Goal: Task Accomplishment & Management: Manage account settings

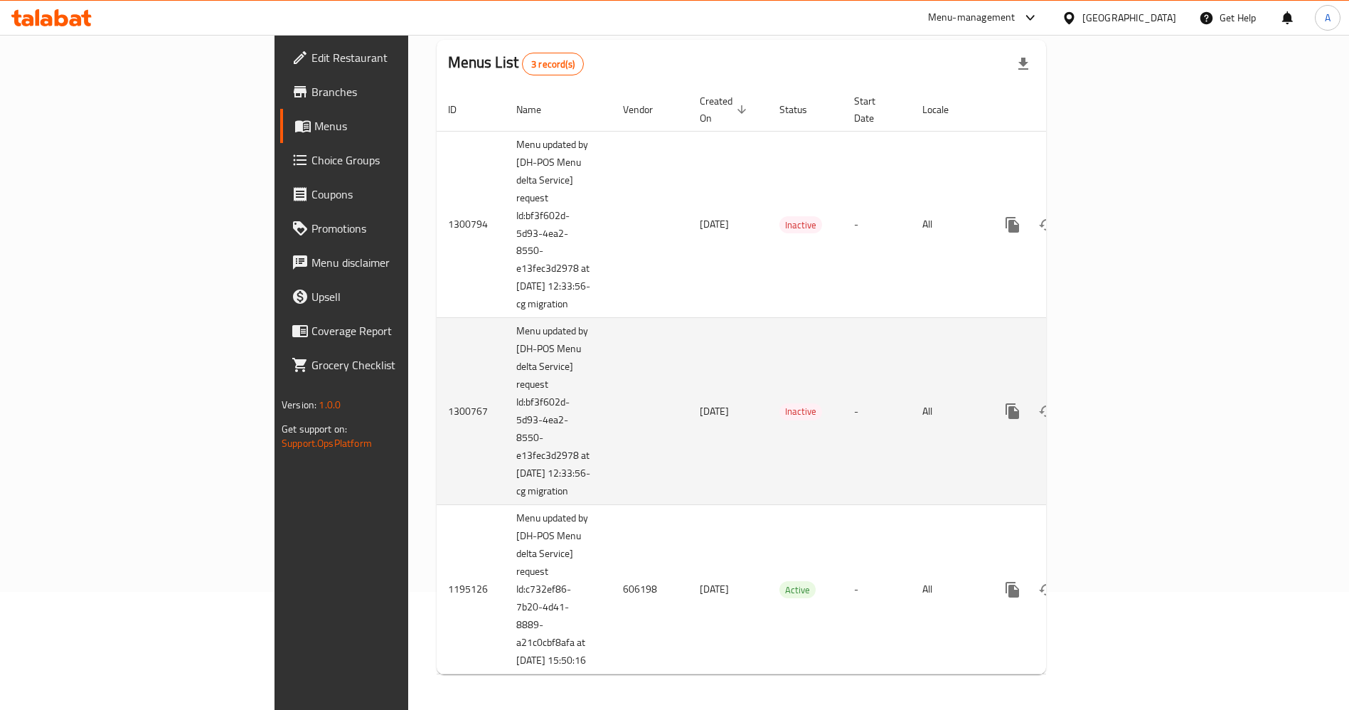
scroll to position [124, 0]
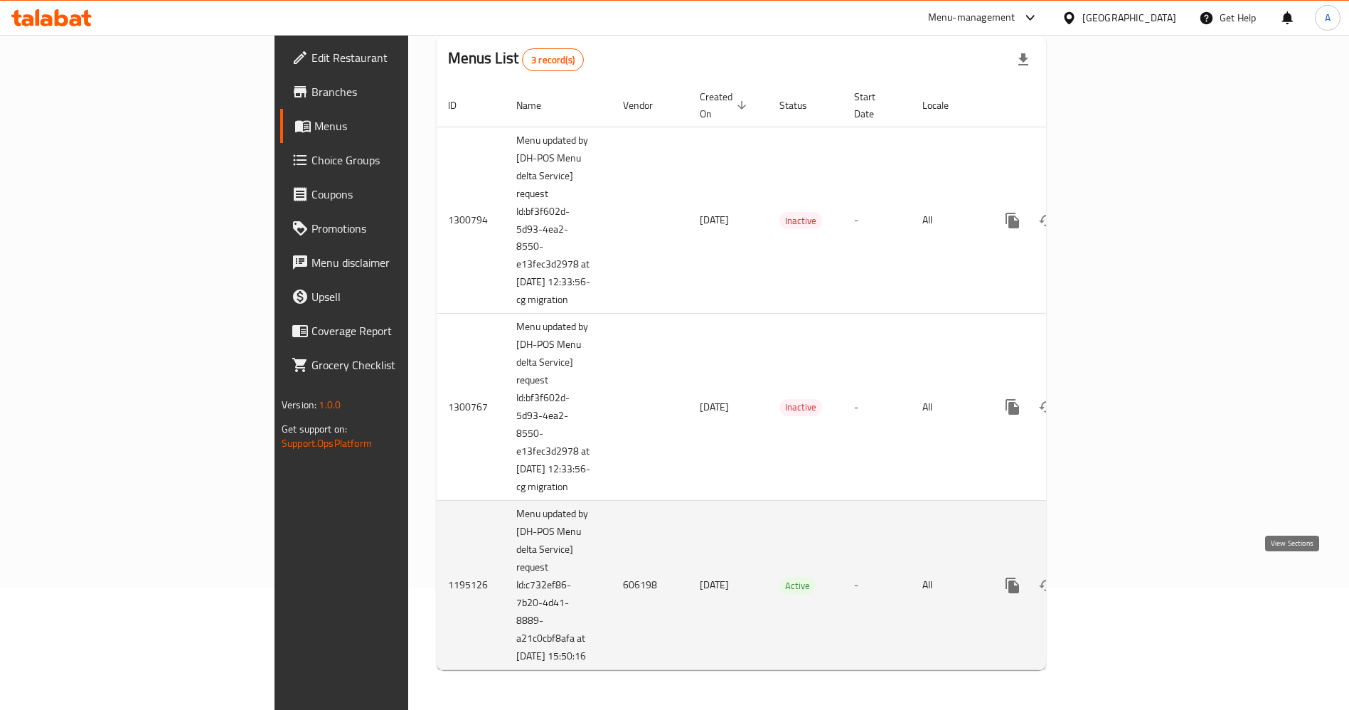
click at [1122, 579] on icon "enhanced table" at bounding box center [1115, 585] width 13 height 13
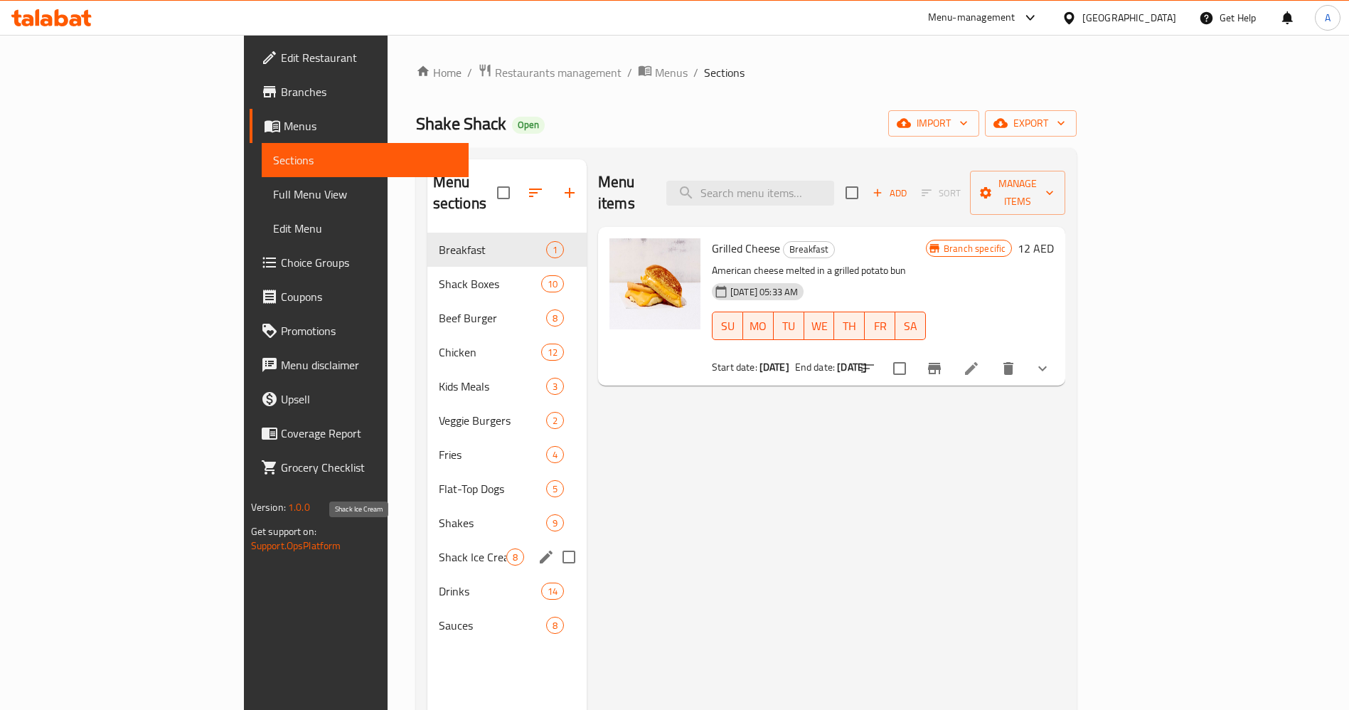
click at [439, 548] on span "Shack Ice Cream" at bounding box center [473, 556] width 68 height 17
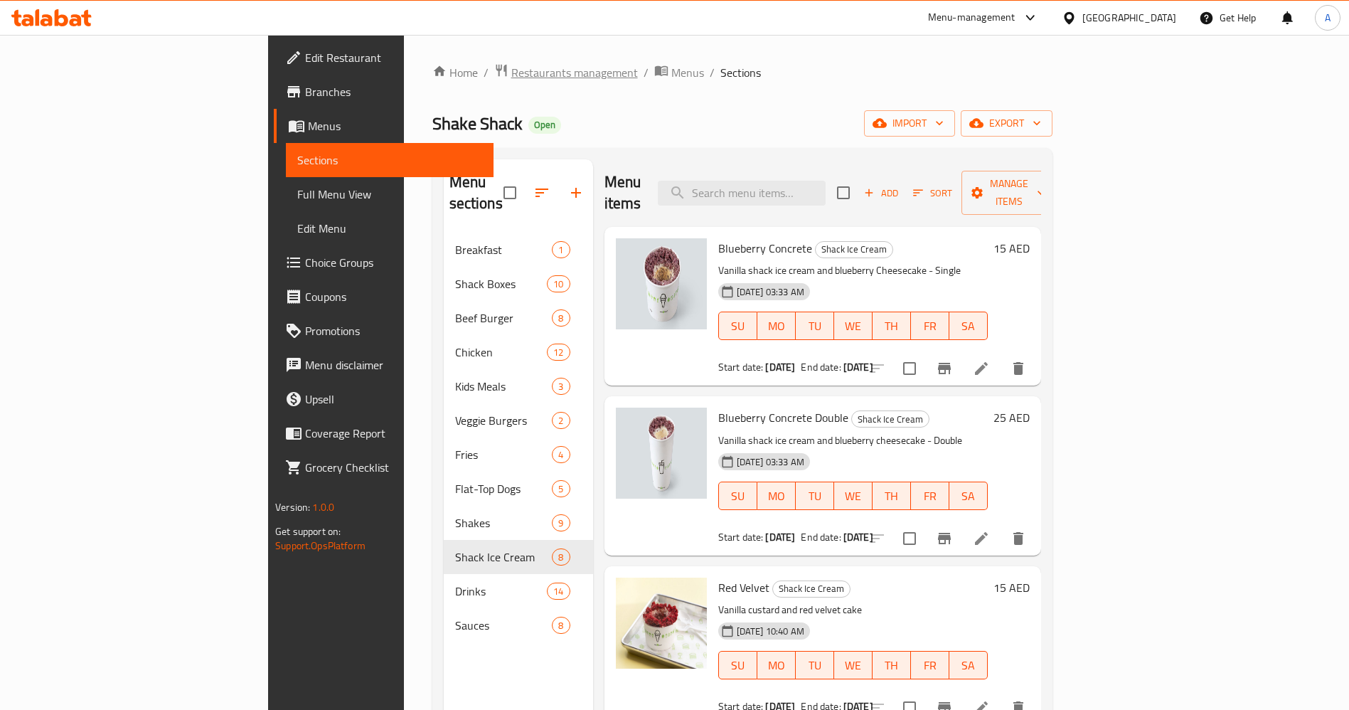
click at [511, 68] on span "Restaurants management" at bounding box center [574, 72] width 127 height 17
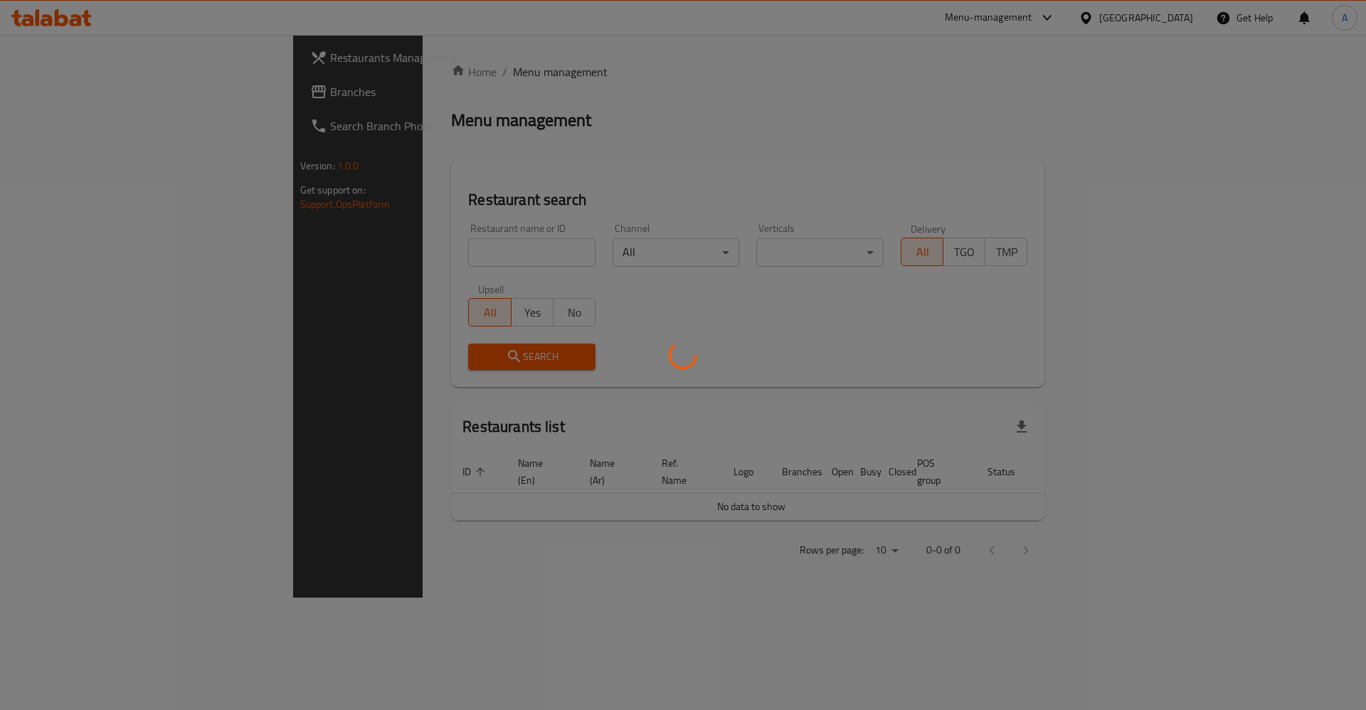
click at [389, 242] on div at bounding box center [683, 355] width 1366 height 710
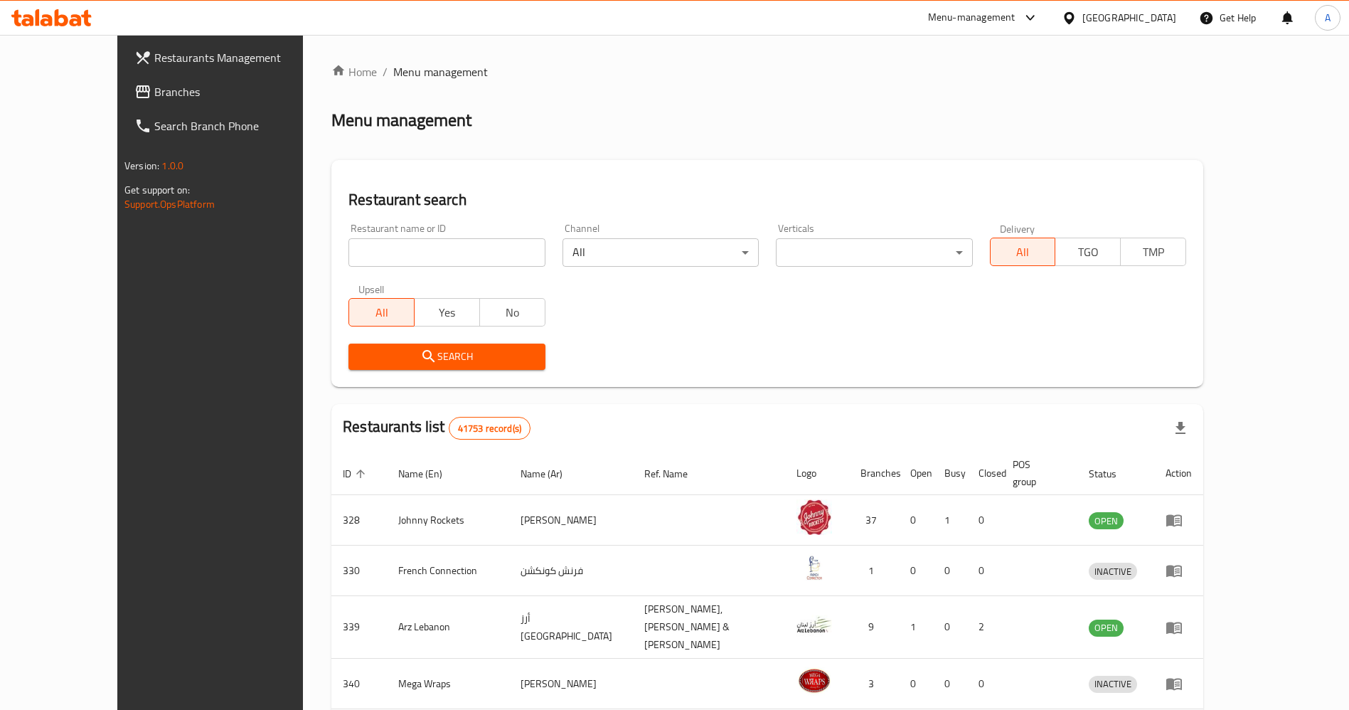
click at [383, 253] on div at bounding box center [674, 355] width 1349 height 710
click at [383, 253] on input "search" at bounding box center [447, 252] width 196 height 28
click button "Search" at bounding box center [447, 357] width 196 height 26
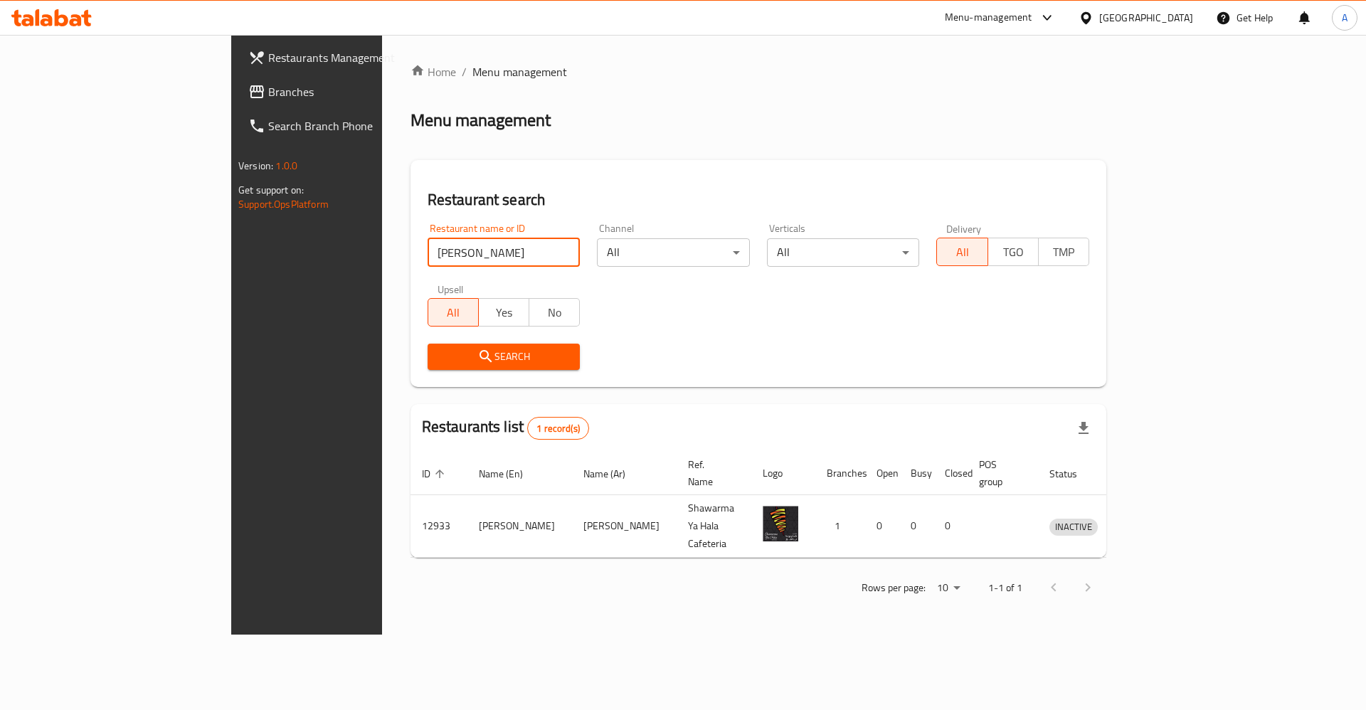
click at [428, 256] on input "Hala Shawarma" at bounding box center [504, 252] width 153 height 28
type input "[PERSON_NAME]"
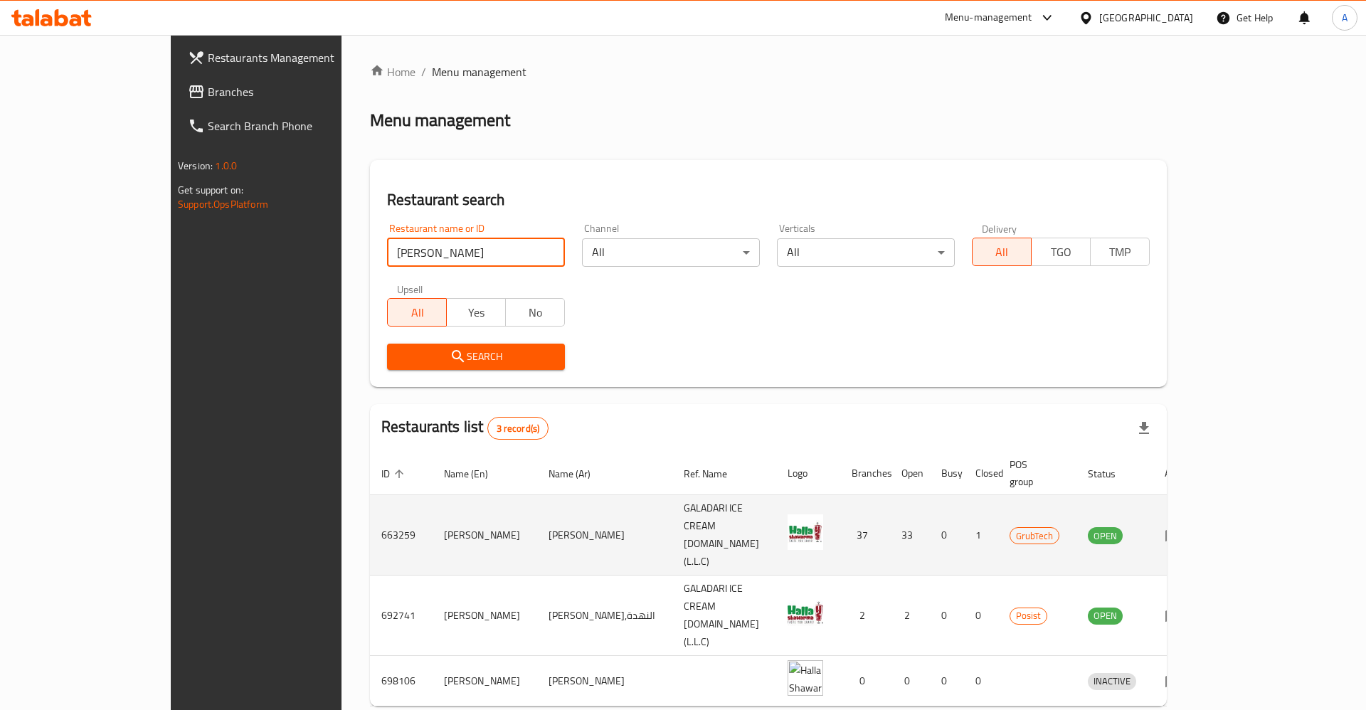
click at [1179, 533] on icon "enhanced table" at bounding box center [1176, 536] width 5 height 6
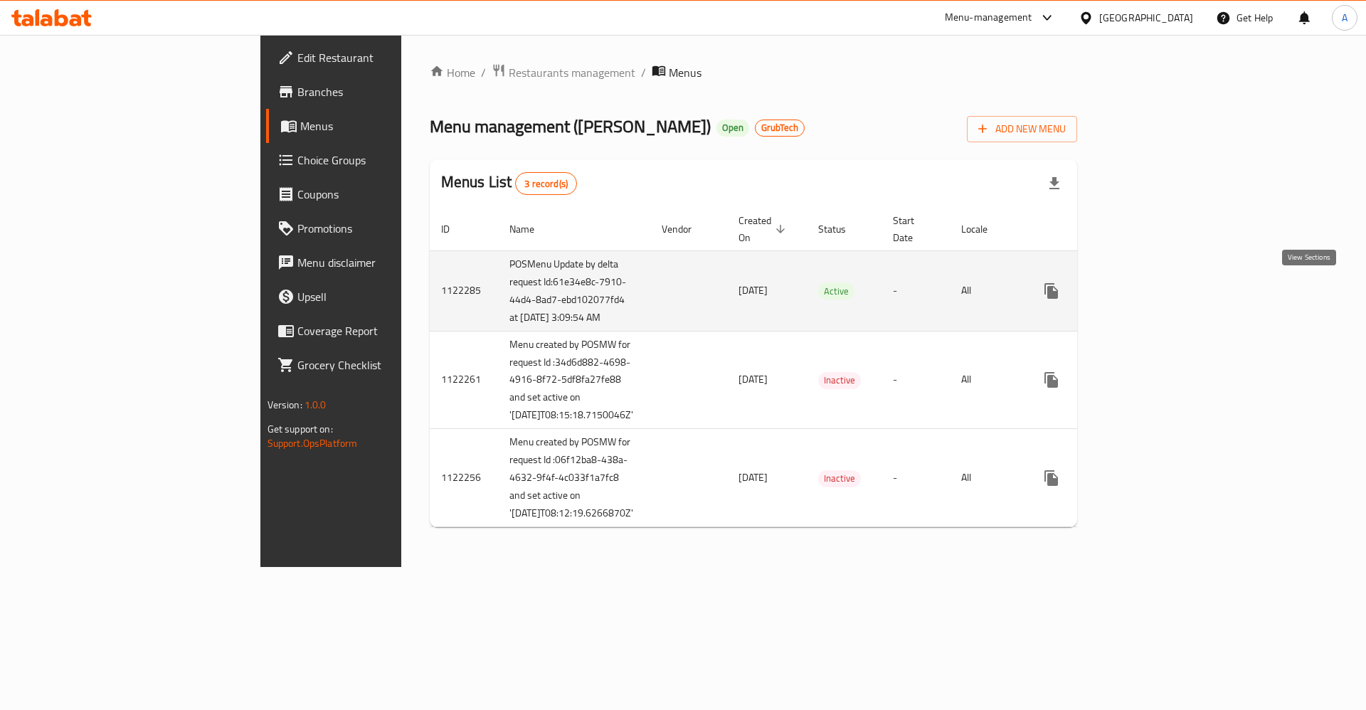
click at [1162, 290] on icon "enhanced table" at bounding box center [1153, 290] width 17 height 17
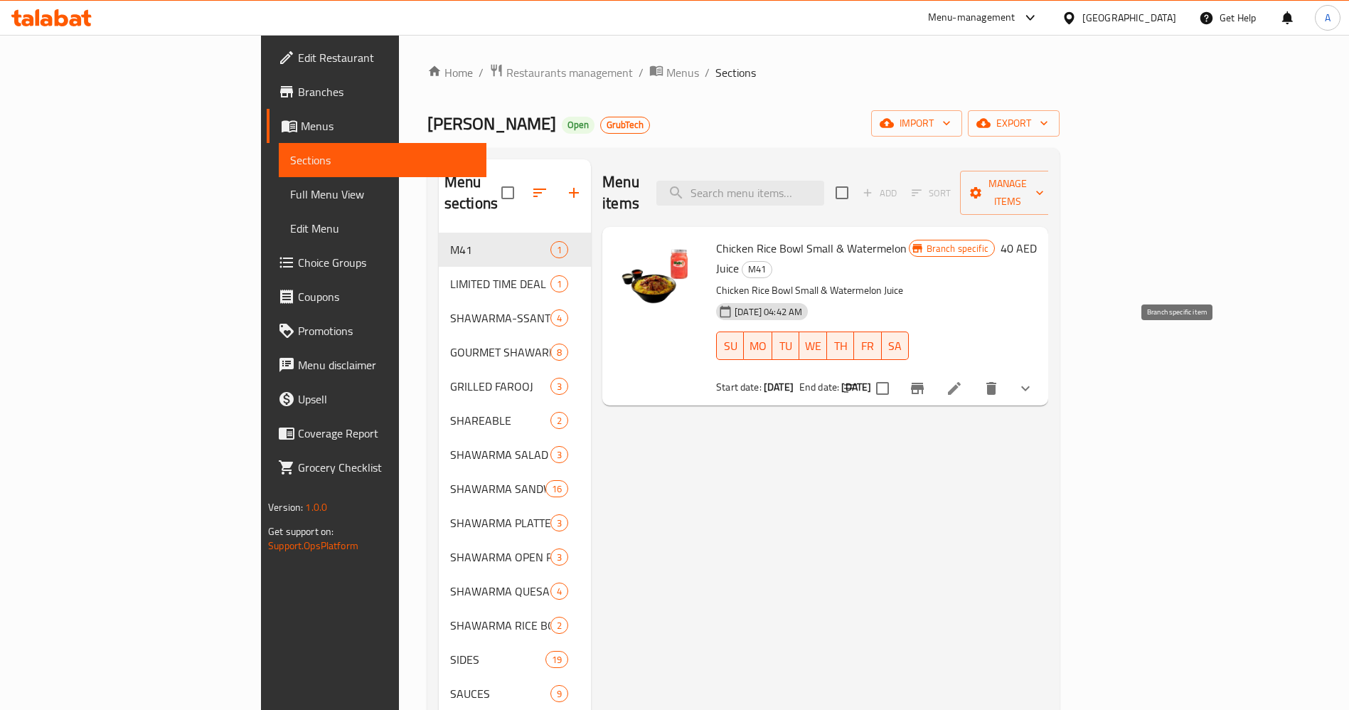
click at [935, 371] on button "Branch-specific-item" at bounding box center [918, 388] width 34 height 34
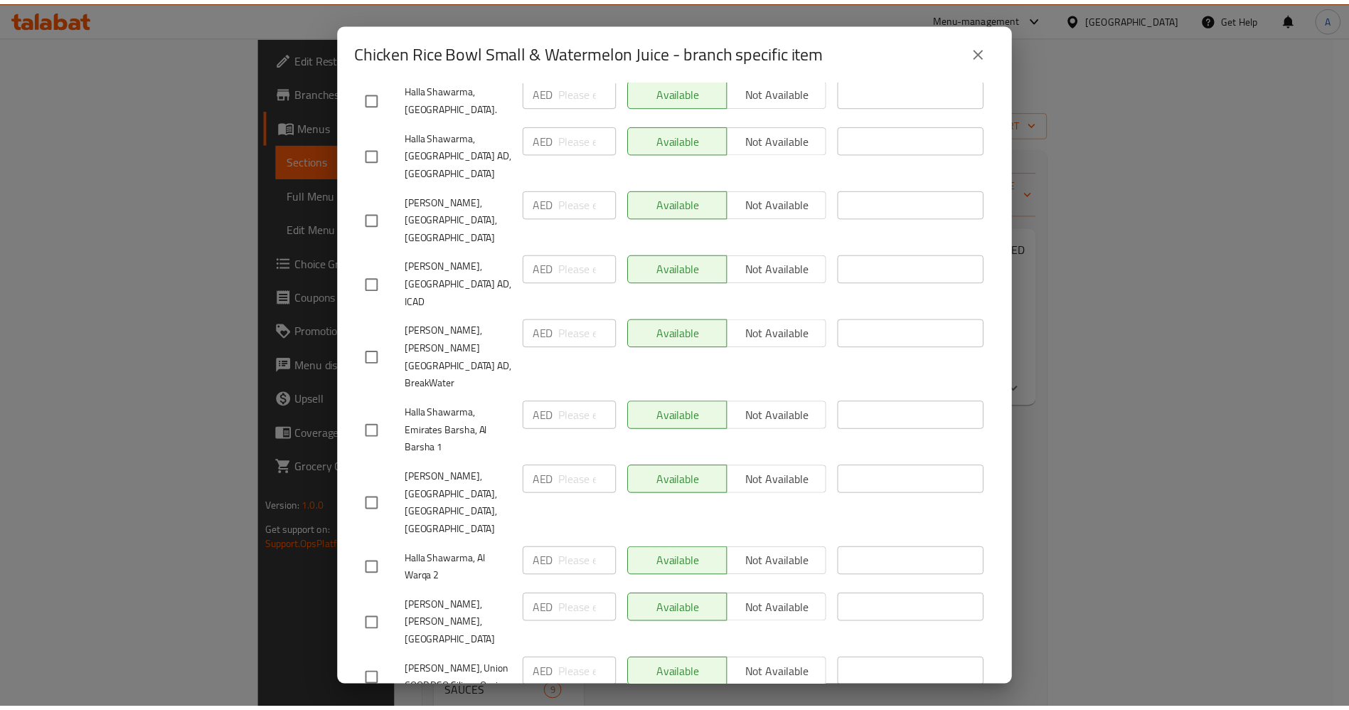
scroll to position [1280, 0]
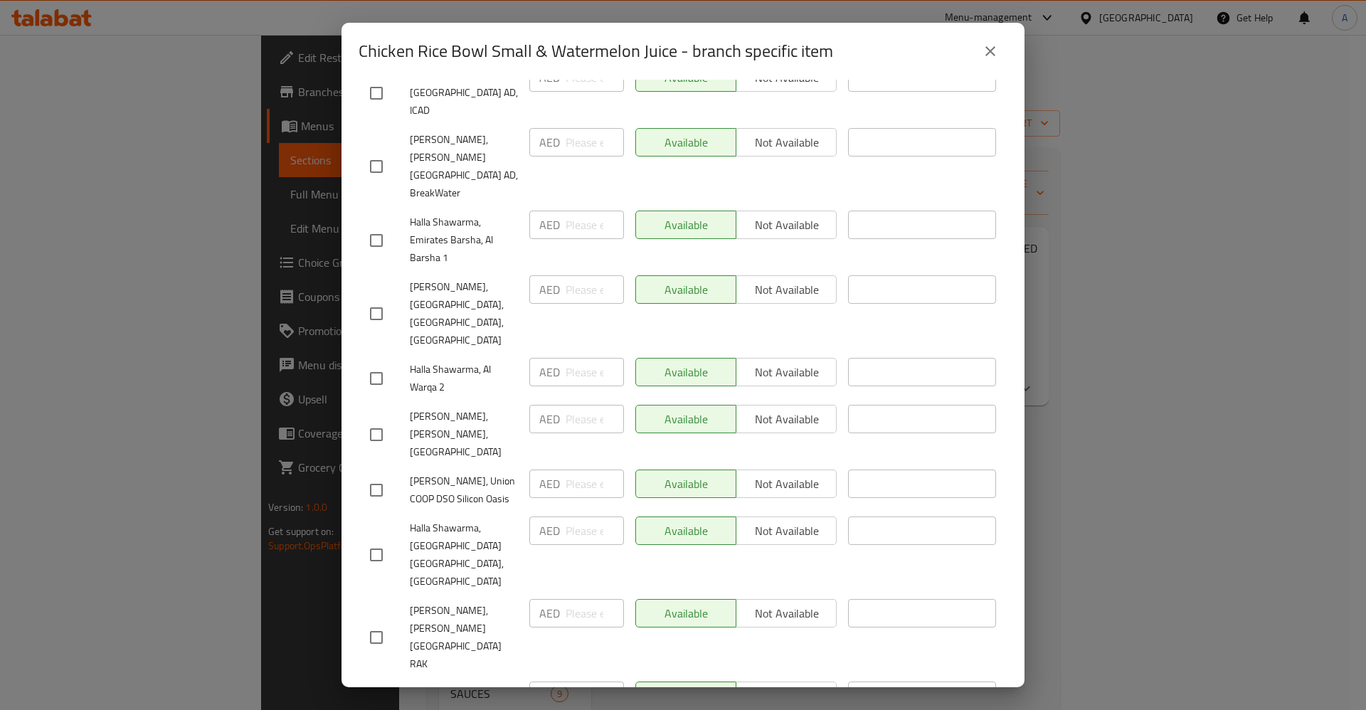
click at [981, 58] on button "close" at bounding box center [990, 51] width 34 height 34
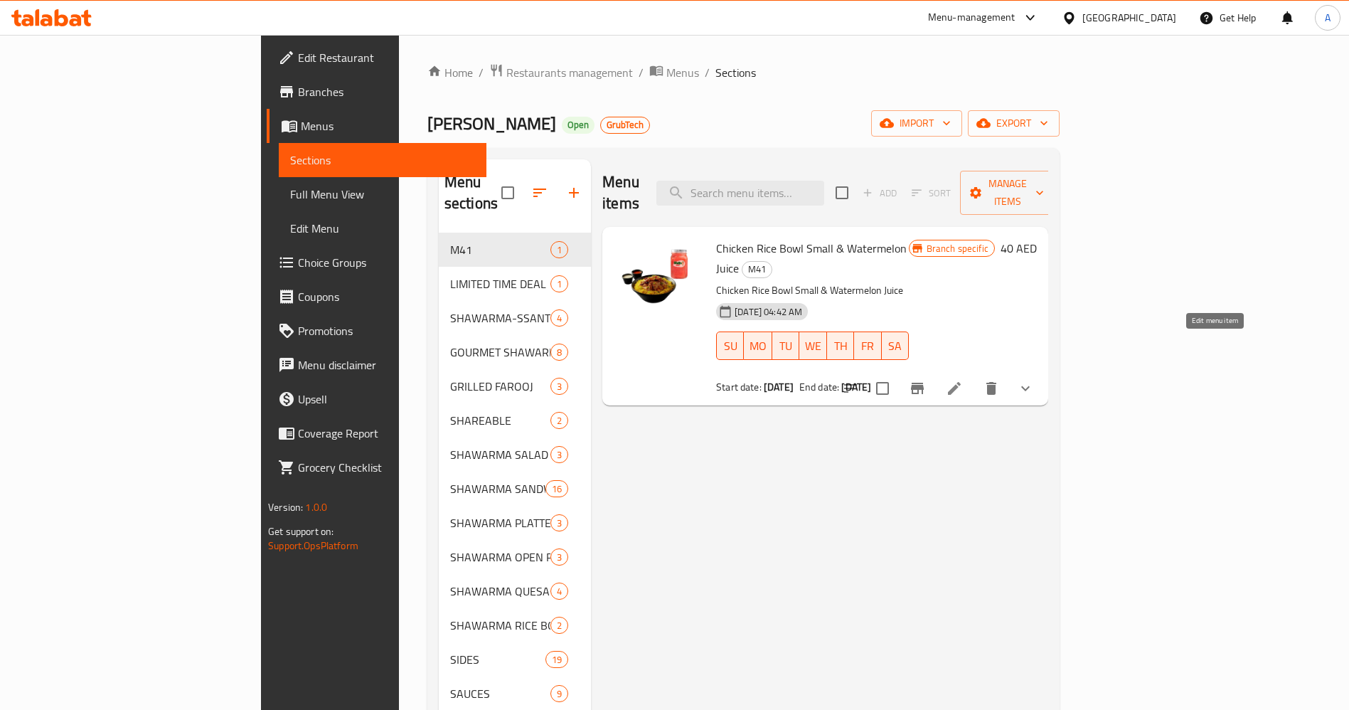
click at [963, 380] on icon at bounding box center [954, 388] width 17 height 17
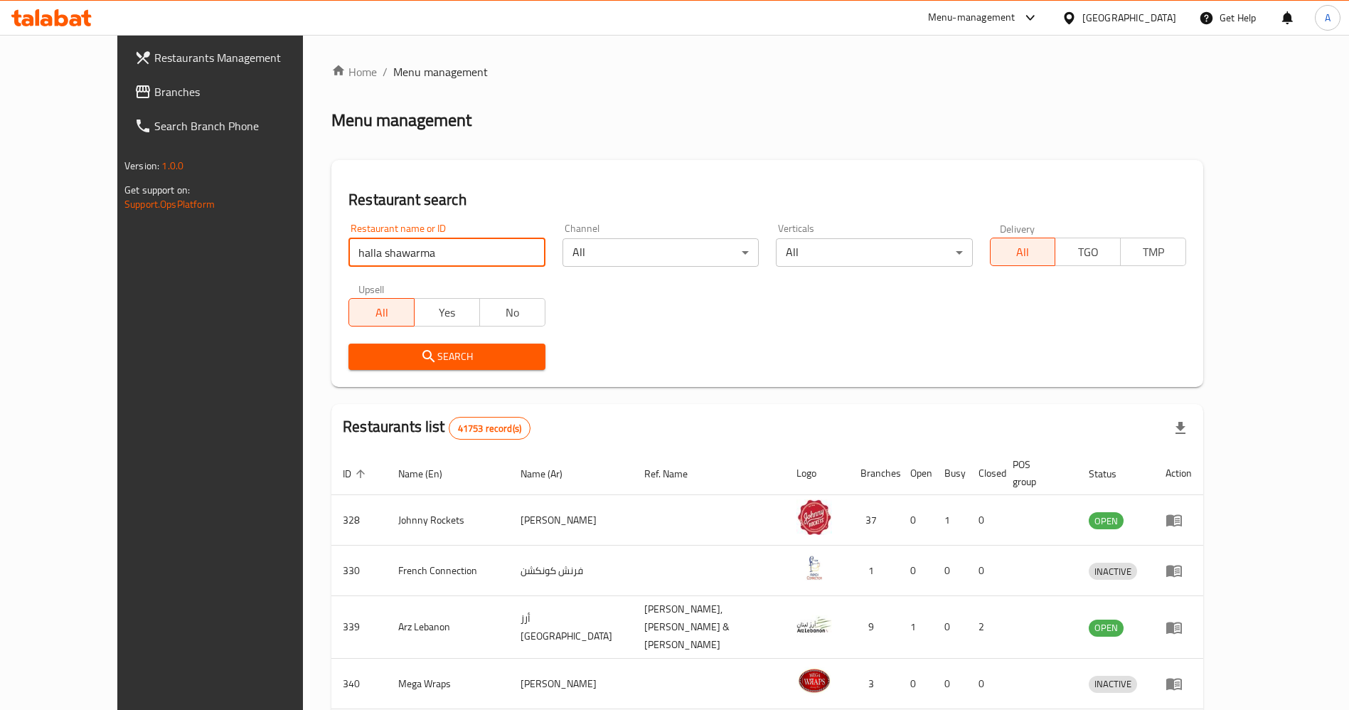
type input "halla shawarma"
click button "Search" at bounding box center [447, 357] width 196 height 26
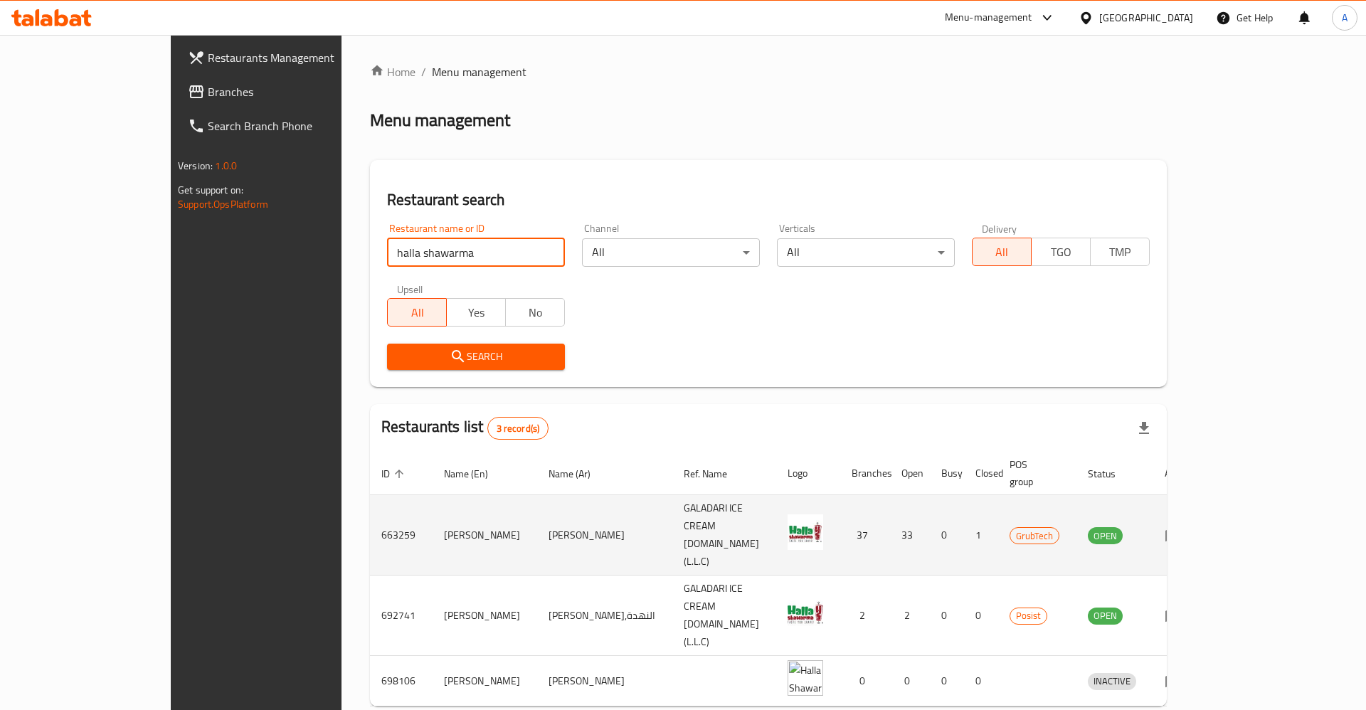
click at [370, 515] on td "663259" at bounding box center [401, 535] width 63 height 80
copy td "663259"
